Goal: Task Accomplishment & Management: Manage account settings

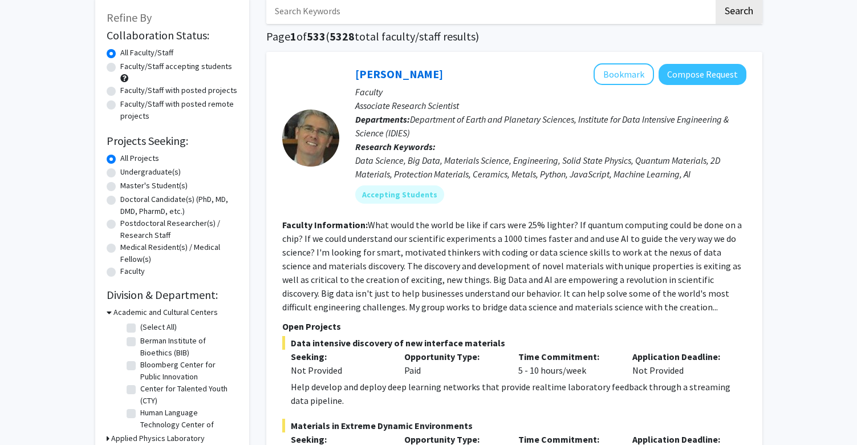
scroll to position [63, 0]
click at [120, 187] on label "Master's Student(s)" at bounding box center [153, 186] width 67 height 12
click at [120, 187] on input "Master's Student(s)" at bounding box center [123, 183] width 7 height 7
radio input "true"
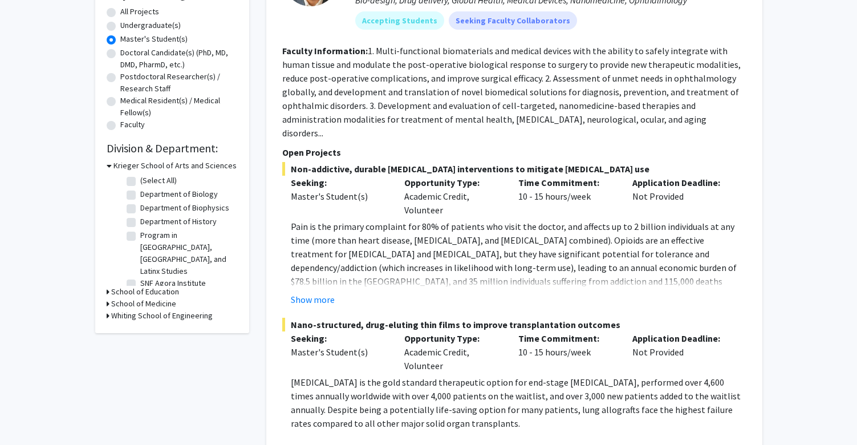
scroll to position [218, 0]
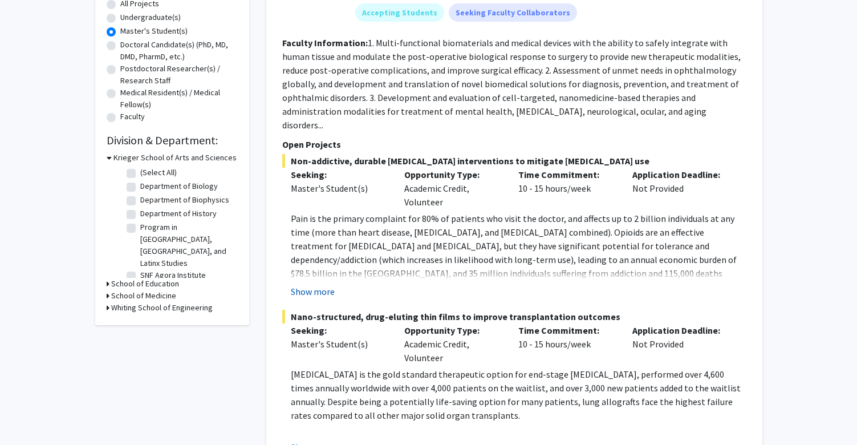
click at [319, 285] on button "Show more" at bounding box center [313, 292] width 44 height 14
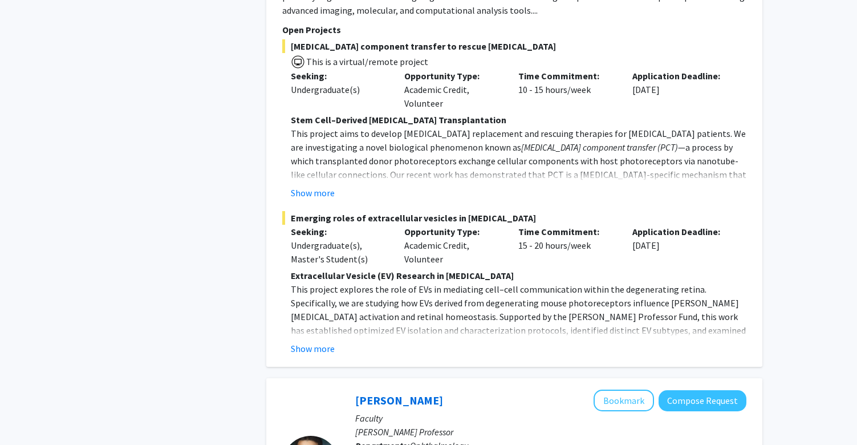
scroll to position [2399, 0]
click at [316, 341] on button "Show more" at bounding box center [313, 348] width 44 height 14
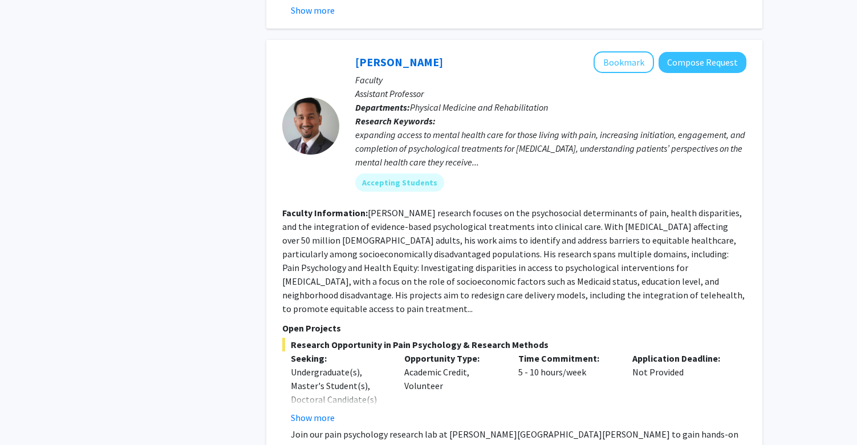
scroll to position [4008, 0]
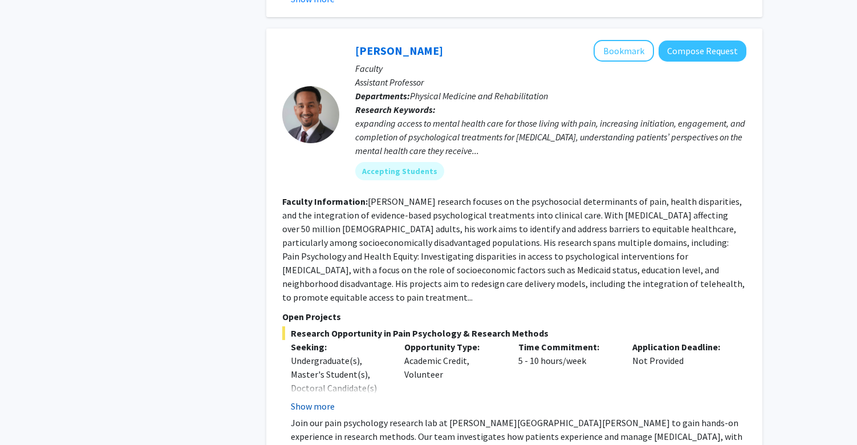
click at [315, 399] on button "Show more" at bounding box center [313, 406] width 44 height 14
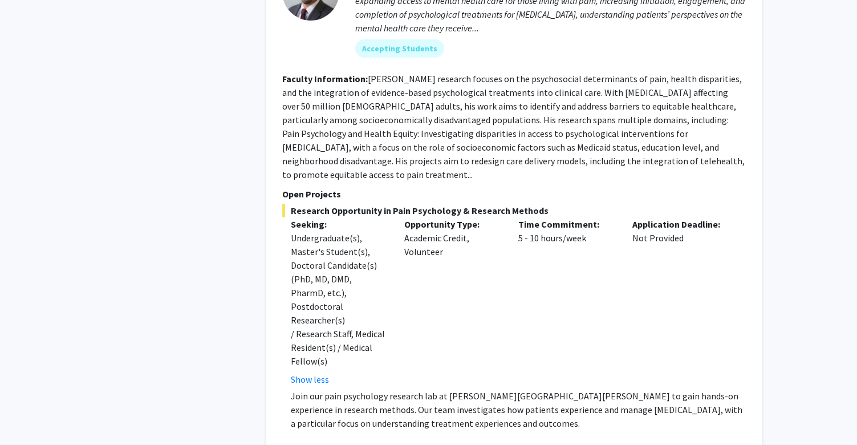
scroll to position [4131, 0]
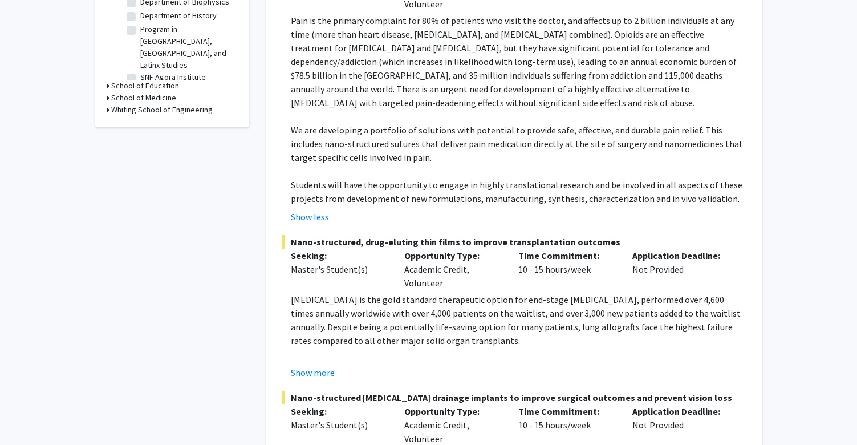
scroll to position [436, 0]
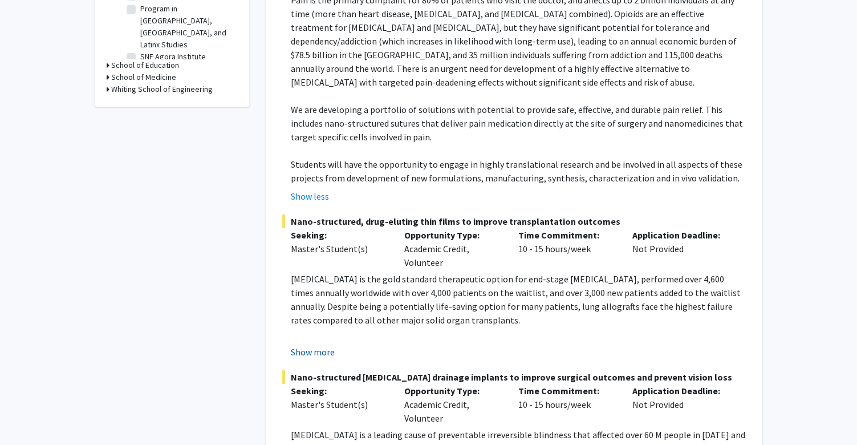
click at [316, 345] on button "Show more" at bounding box center [313, 352] width 44 height 14
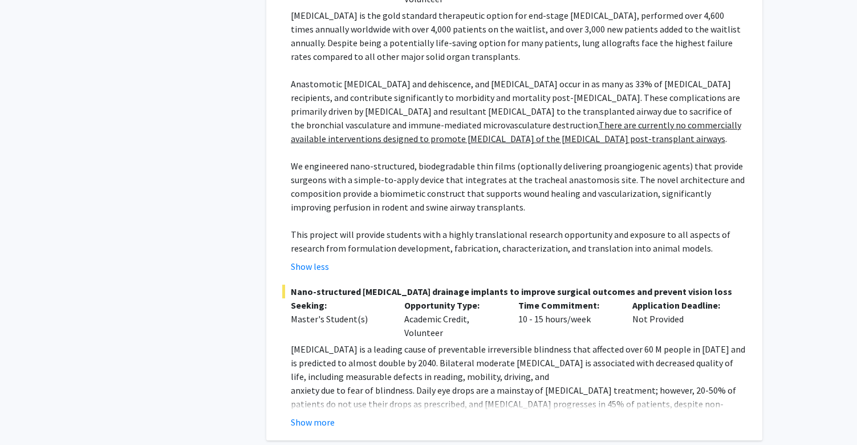
scroll to position [706, 0]
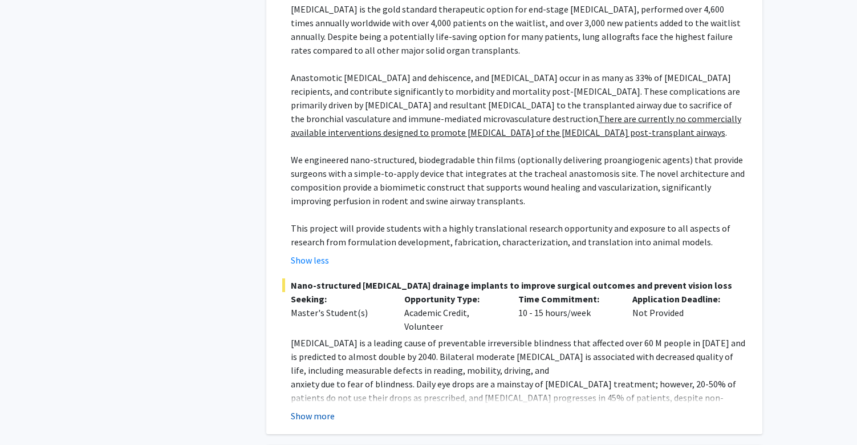
click at [322, 409] on button "Show more" at bounding box center [313, 416] width 44 height 14
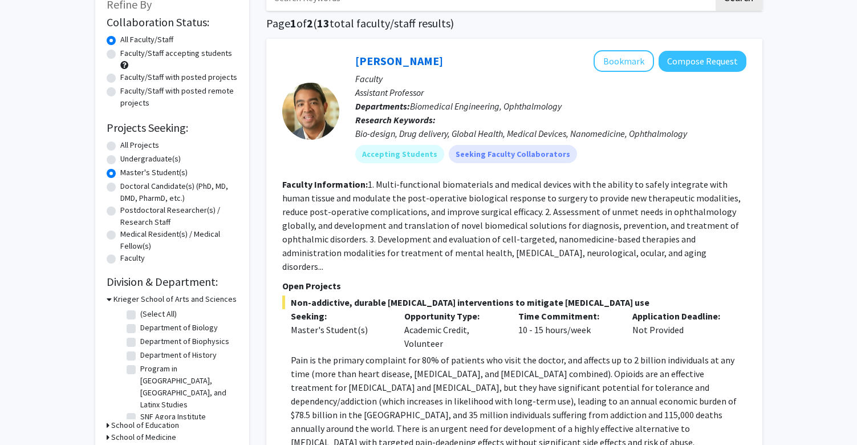
scroll to position [77, 0]
click at [677, 69] on button "Compose Request" at bounding box center [703, 60] width 88 height 21
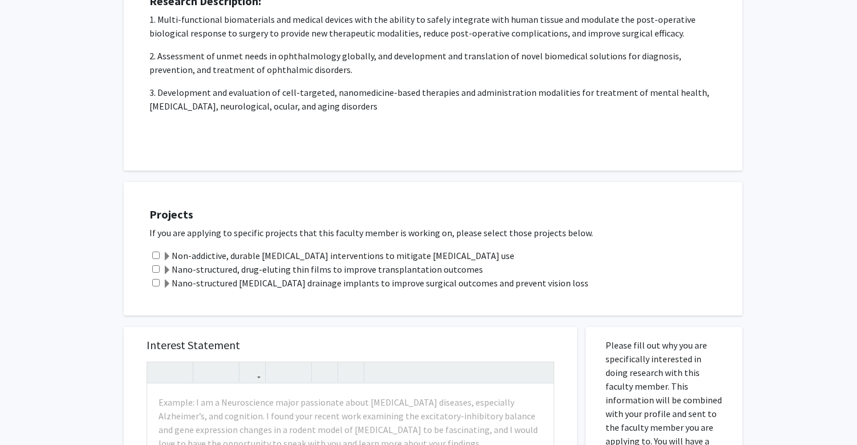
scroll to position [206, 0]
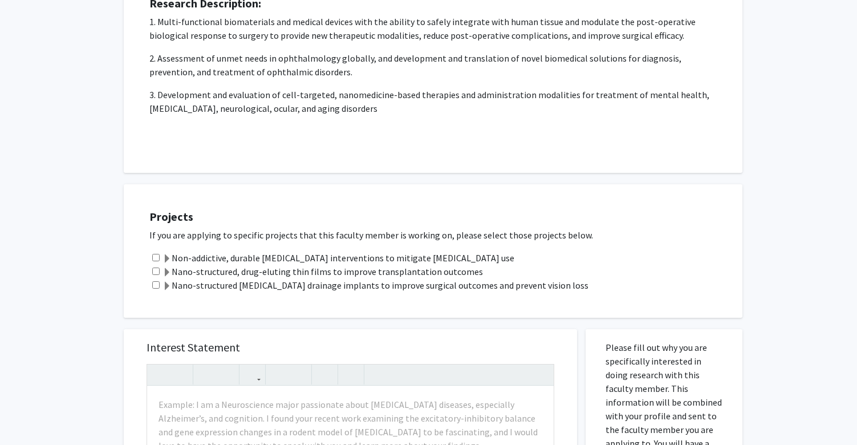
click at [158, 258] on input "checkbox" at bounding box center [155, 257] width 7 height 7
checkbox input "true"
click at [168, 259] on span at bounding box center [167, 258] width 9 height 9
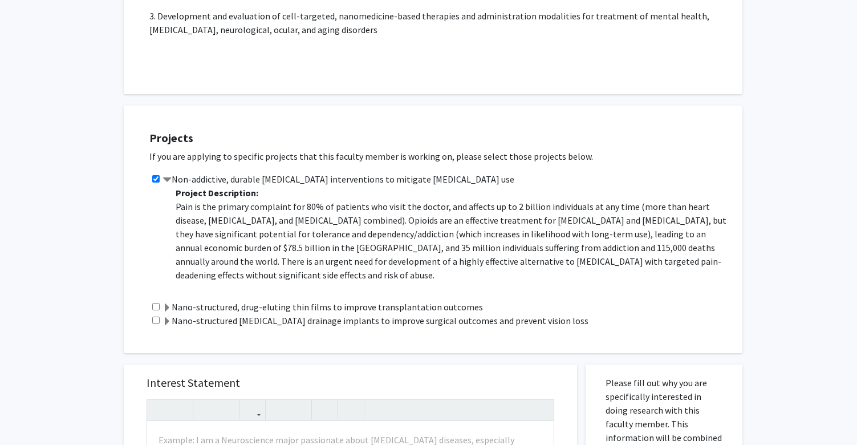
scroll to position [303, 0]
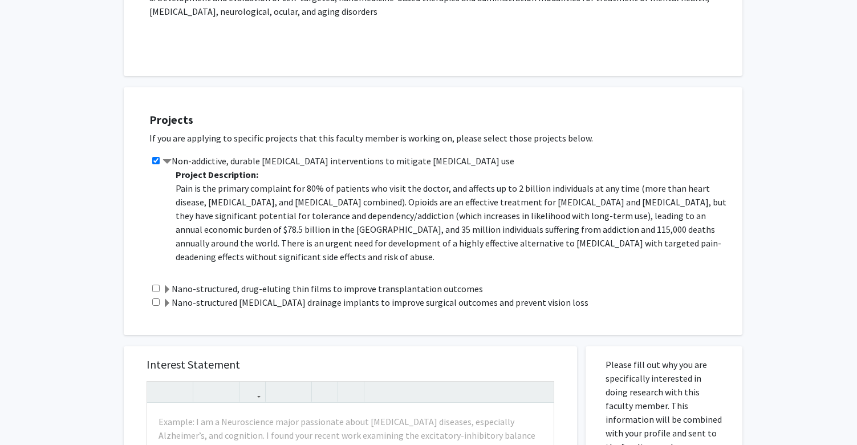
click at [154, 306] on input "checkbox" at bounding box center [155, 301] width 7 height 7
checkbox input "true"
click at [167, 306] on span at bounding box center [167, 303] width 9 height 9
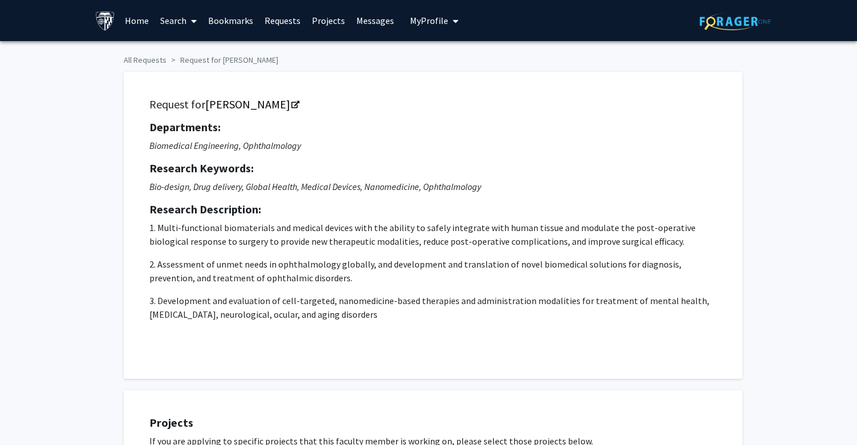
scroll to position [0, 0]
click at [411, 23] on span "My Profile" at bounding box center [429, 20] width 38 height 11
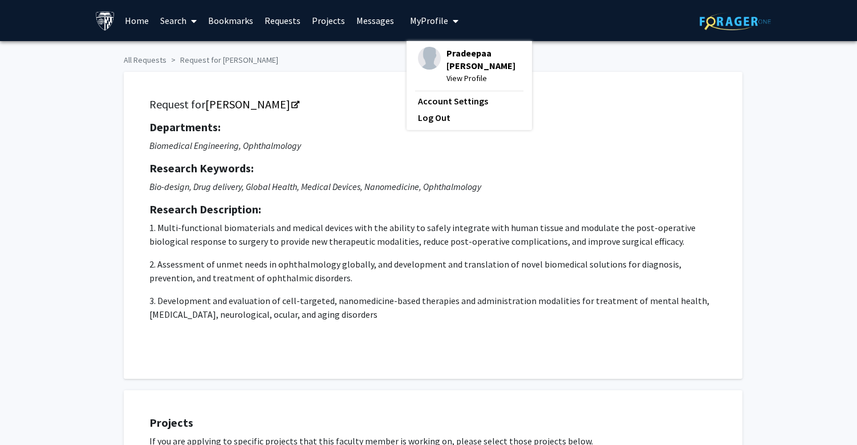
click at [459, 84] on span "View Profile" at bounding box center [484, 78] width 74 height 13
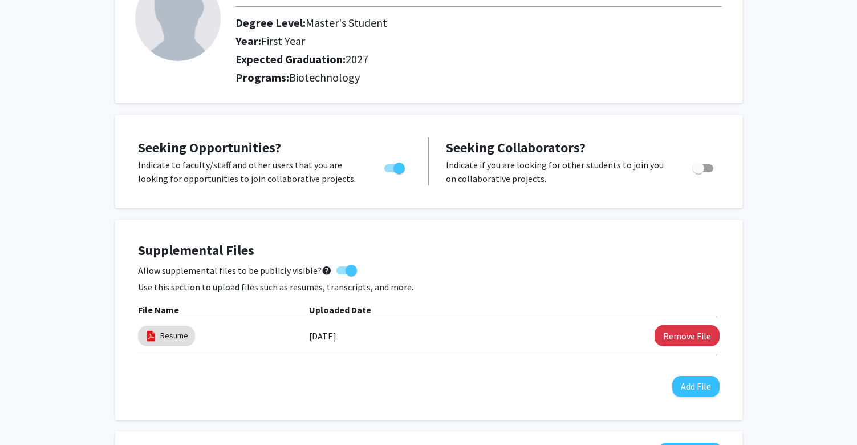
scroll to position [103, 0]
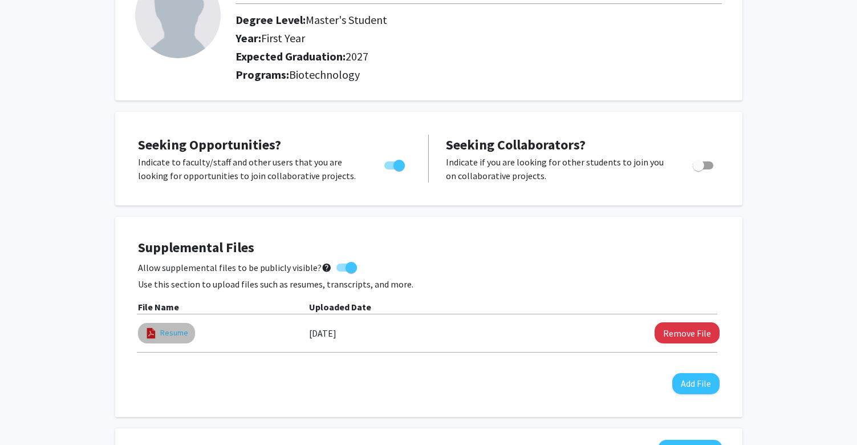
click at [168, 334] on link "Resume" at bounding box center [174, 333] width 28 height 12
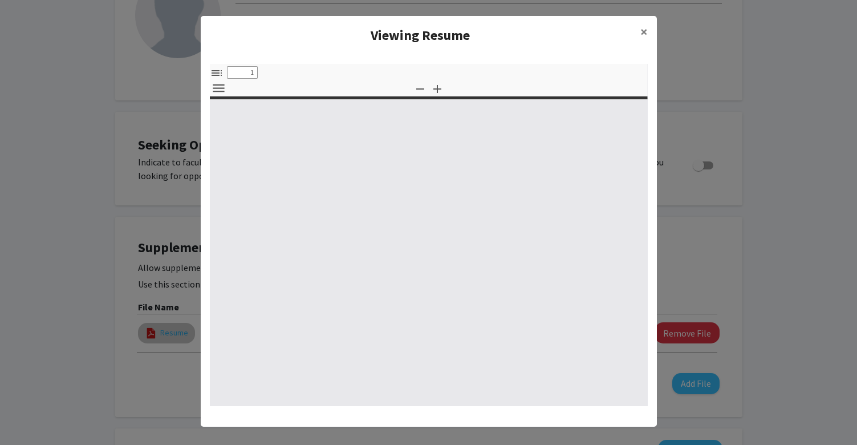
select select "custom"
type input "0"
select select "custom"
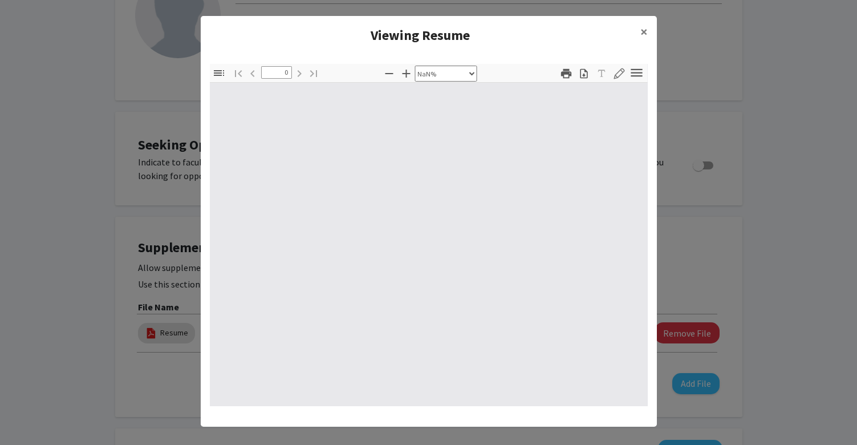
type input "1"
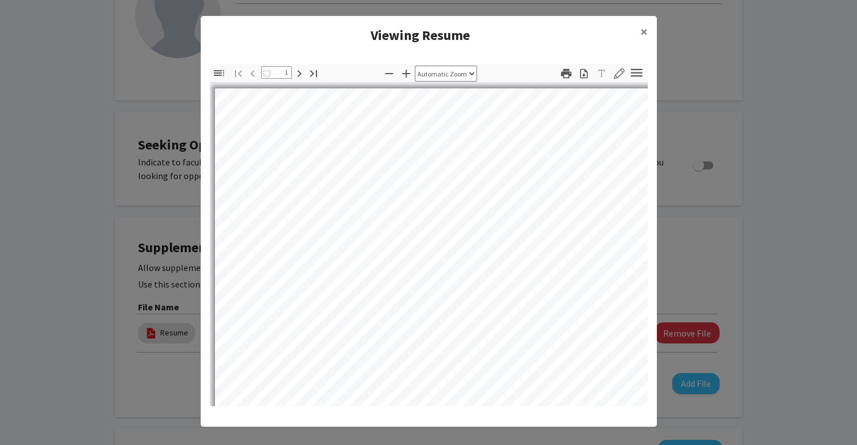
select select "auto"
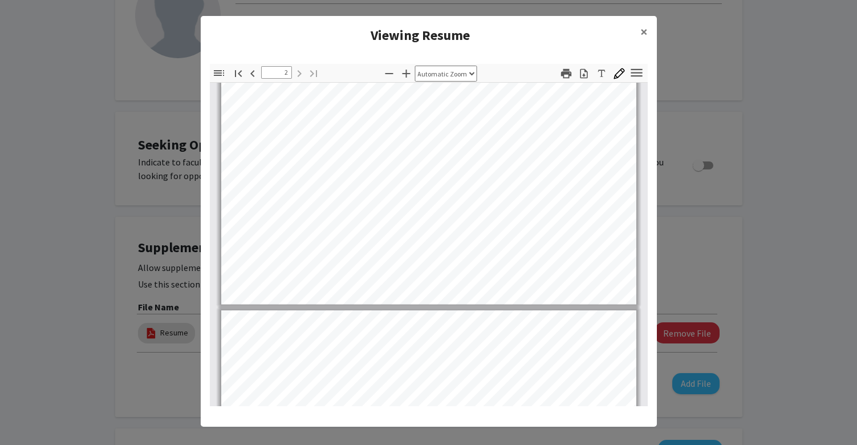
type input "1"
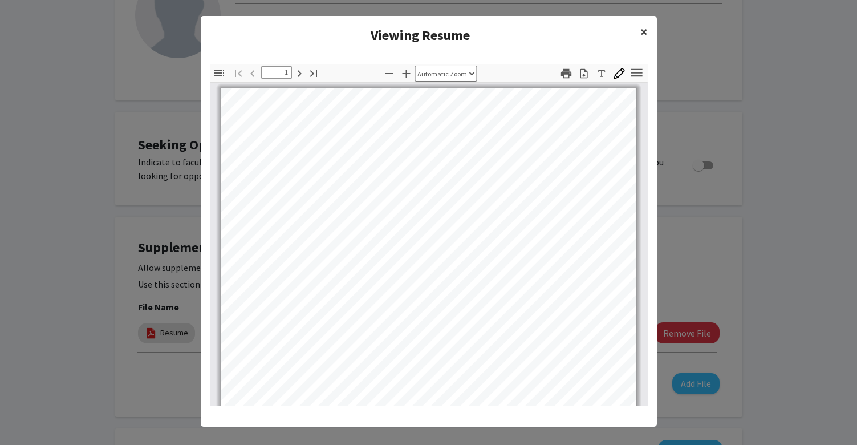
scroll to position [0, 0]
click at [643, 33] on span "×" at bounding box center [644, 32] width 7 height 18
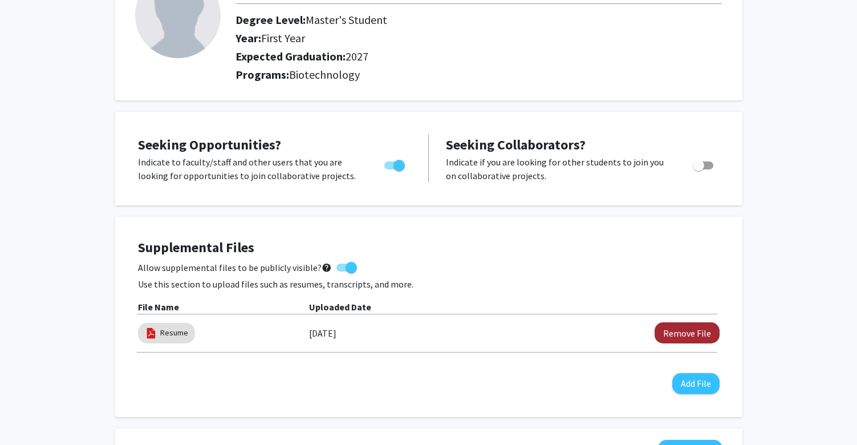
click at [678, 333] on button "Remove File" at bounding box center [687, 332] width 65 height 21
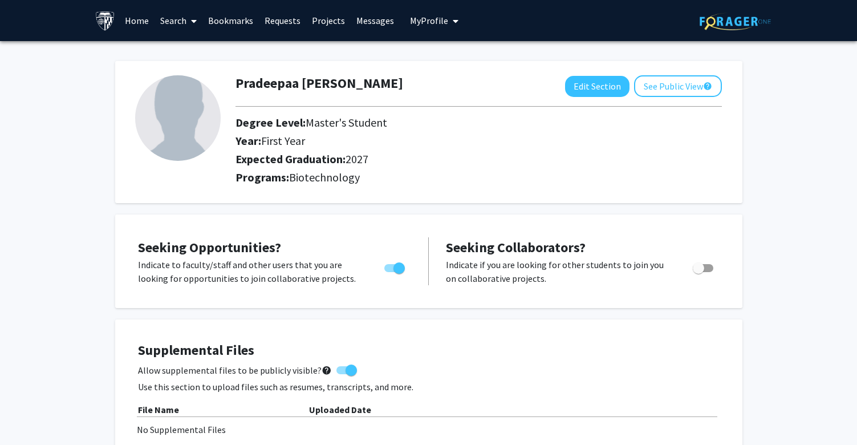
click at [186, 123] on img at bounding box center [178, 118] width 86 height 86
click at [578, 94] on button "Edit Section" at bounding box center [597, 86] width 64 height 21
select select "first_year"
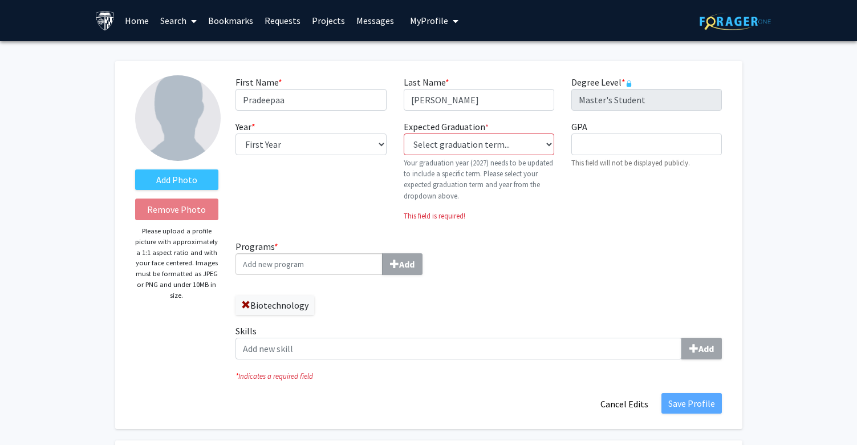
click at [332, 272] on input "Programs * Add" at bounding box center [309, 264] width 147 height 22
select select "38: spring_2027"
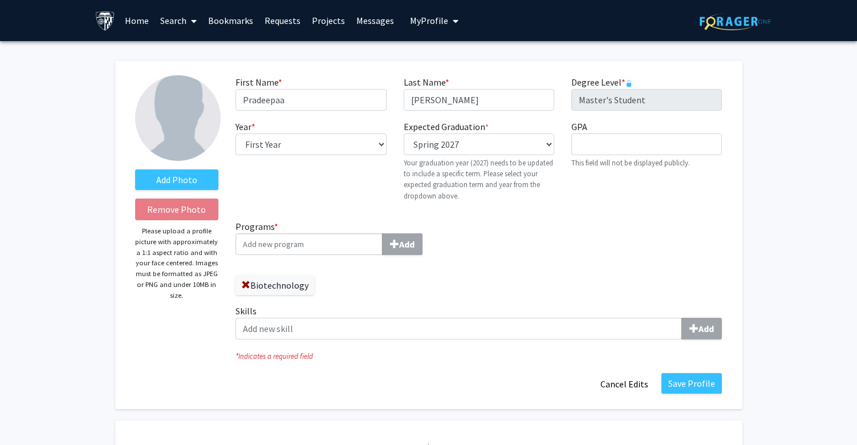
click at [350, 246] on input "Programs * Add" at bounding box center [309, 244] width 147 height 22
type input "b"
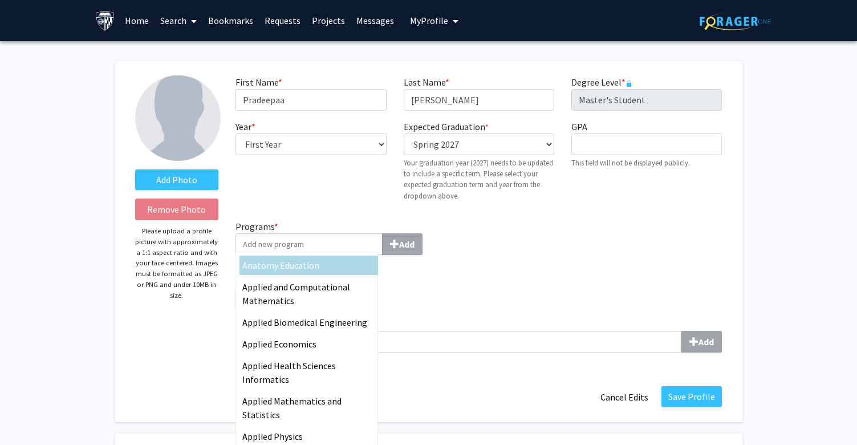
click at [473, 277] on div "Programs * Anatomy Education Applied and Computational Mathematics Applied Biom…" at bounding box center [353, 269] width 252 height 98
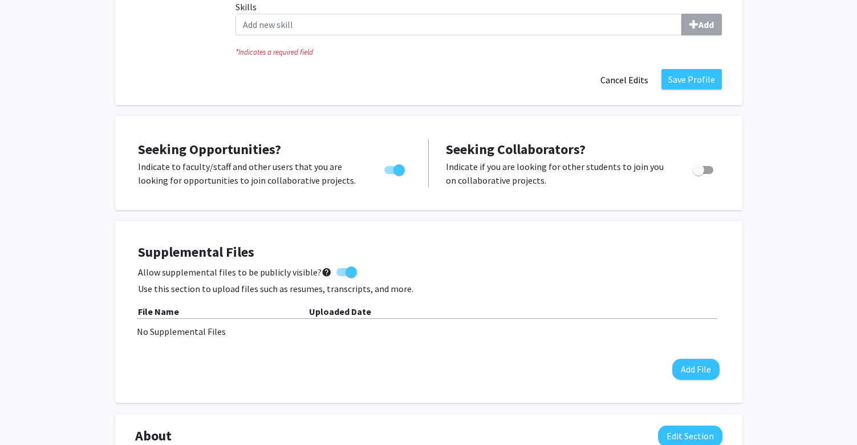
scroll to position [280, 0]
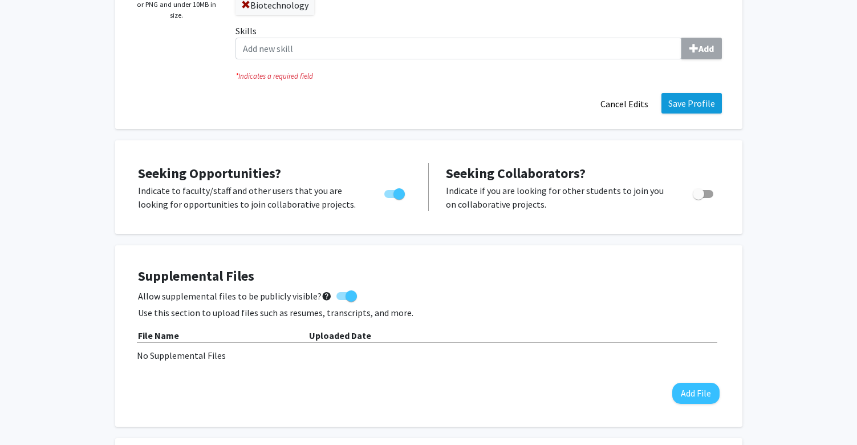
click at [695, 107] on button "Save Profile" at bounding box center [692, 103] width 60 height 21
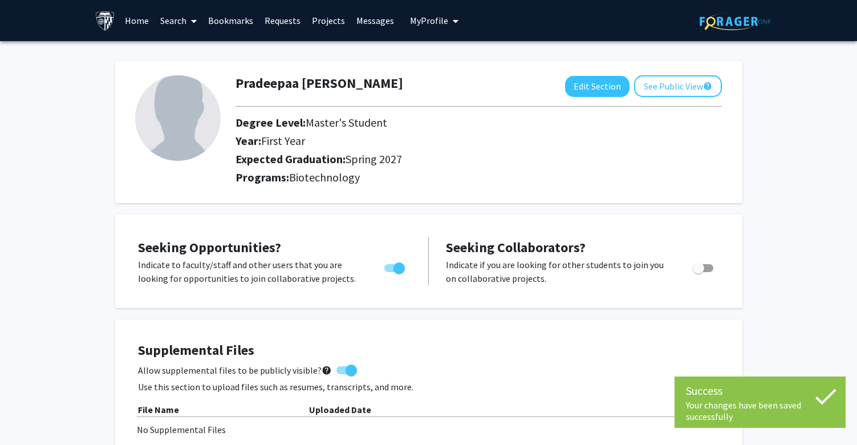
scroll to position [0, 0]
click at [186, 21] on link "Search" at bounding box center [179, 21] width 48 height 40
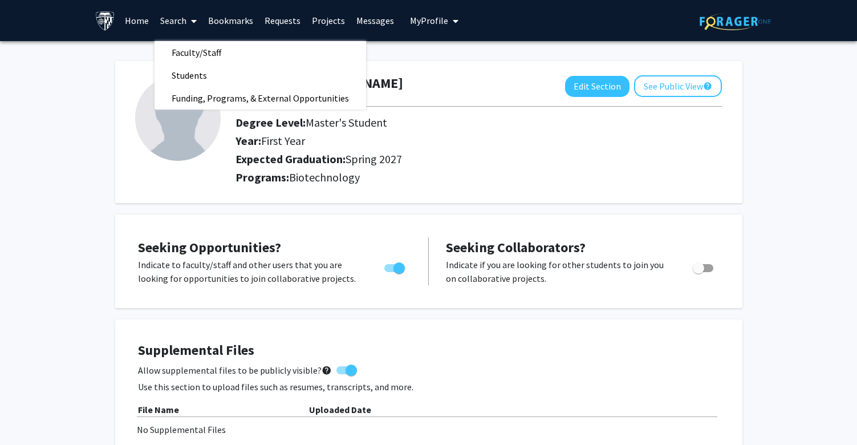
click at [133, 62] on div "[PERSON_NAME] [PERSON_NAME] Edit Section See Public View help Degree Level: Mas…" at bounding box center [429, 126] width 628 height 153
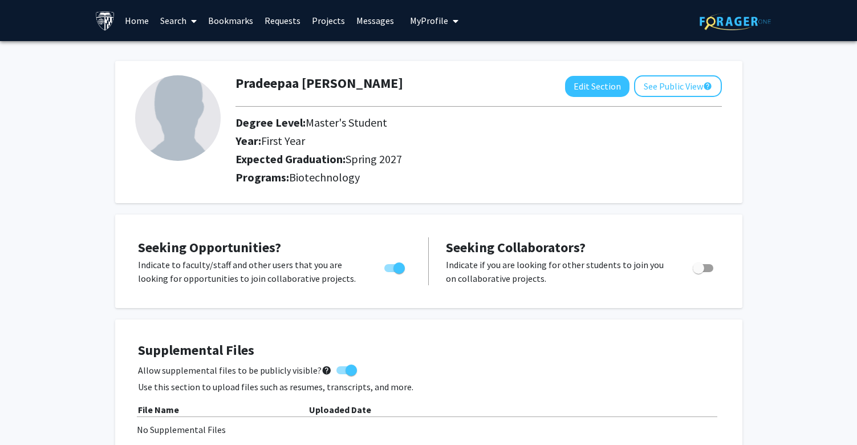
click at [139, 23] on link "Home" at bounding box center [136, 21] width 35 height 40
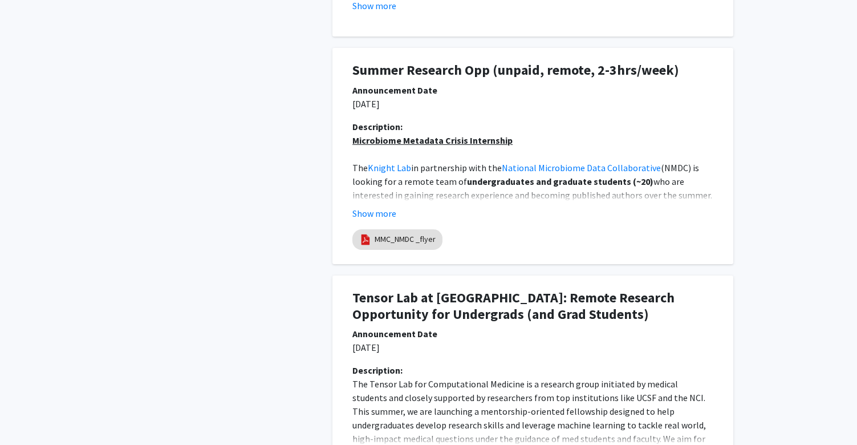
scroll to position [1083, 0]
click at [375, 214] on button "Show more" at bounding box center [375, 213] width 44 height 14
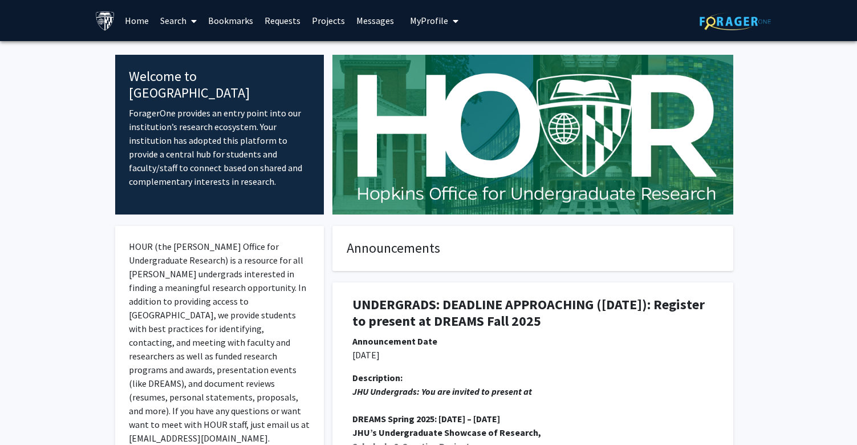
scroll to position [0, 0]
